Goal: Find specific page/section: Find specific page/section

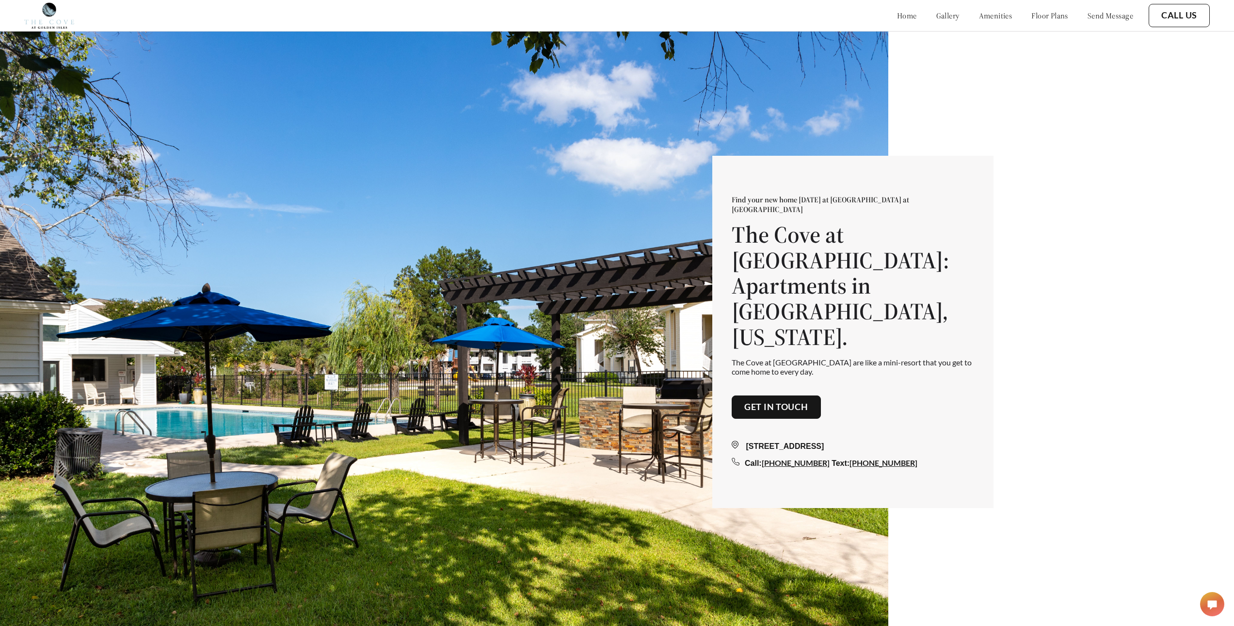
click at [1038, 14] on link "floor plans" at bounding box center [1049, 16] width 37 height 10
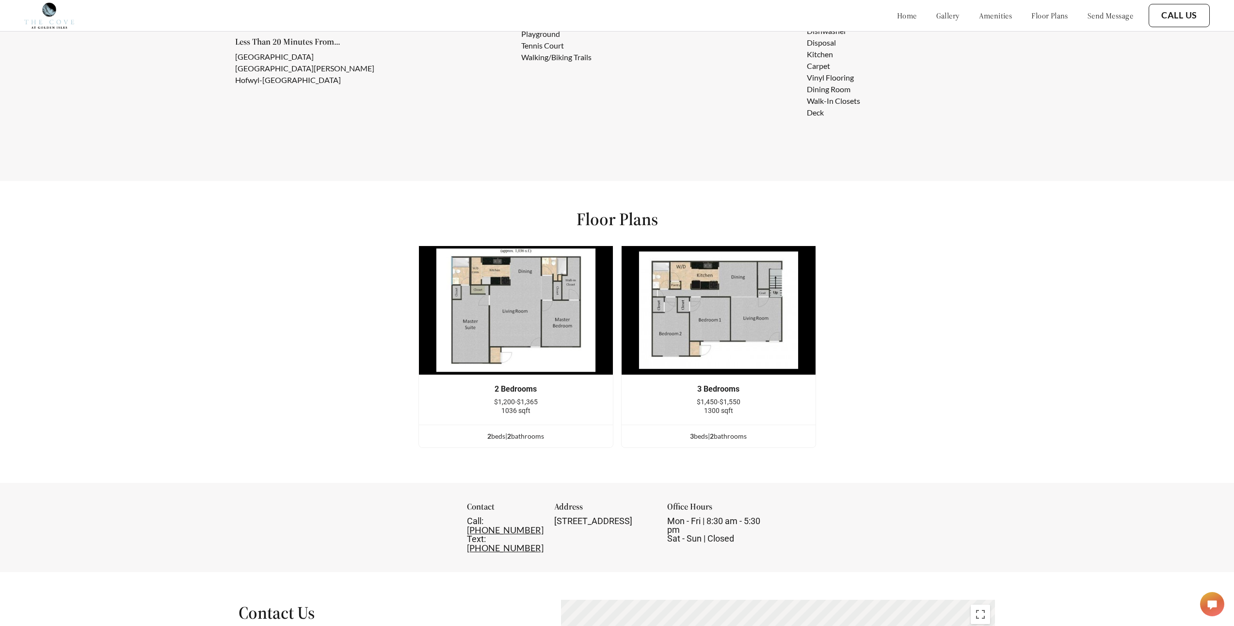
scroll to position [1254, 0]
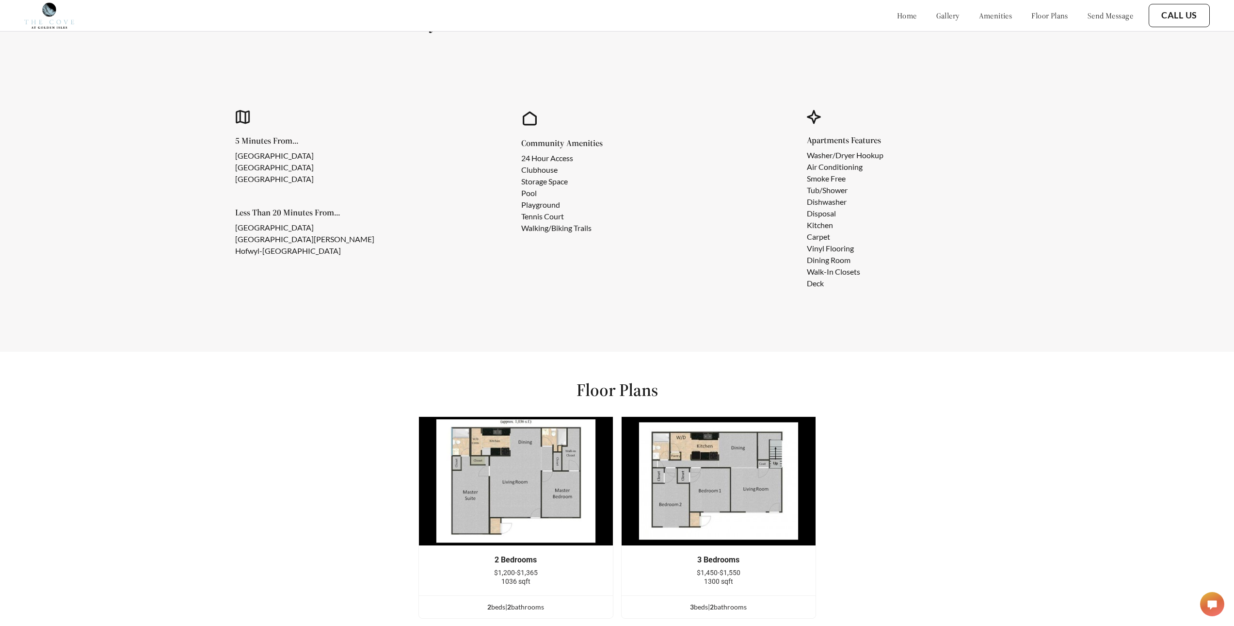
scroll to position [1113, 0]
